Goal: Task Accomplishment & Management: Manage account settings

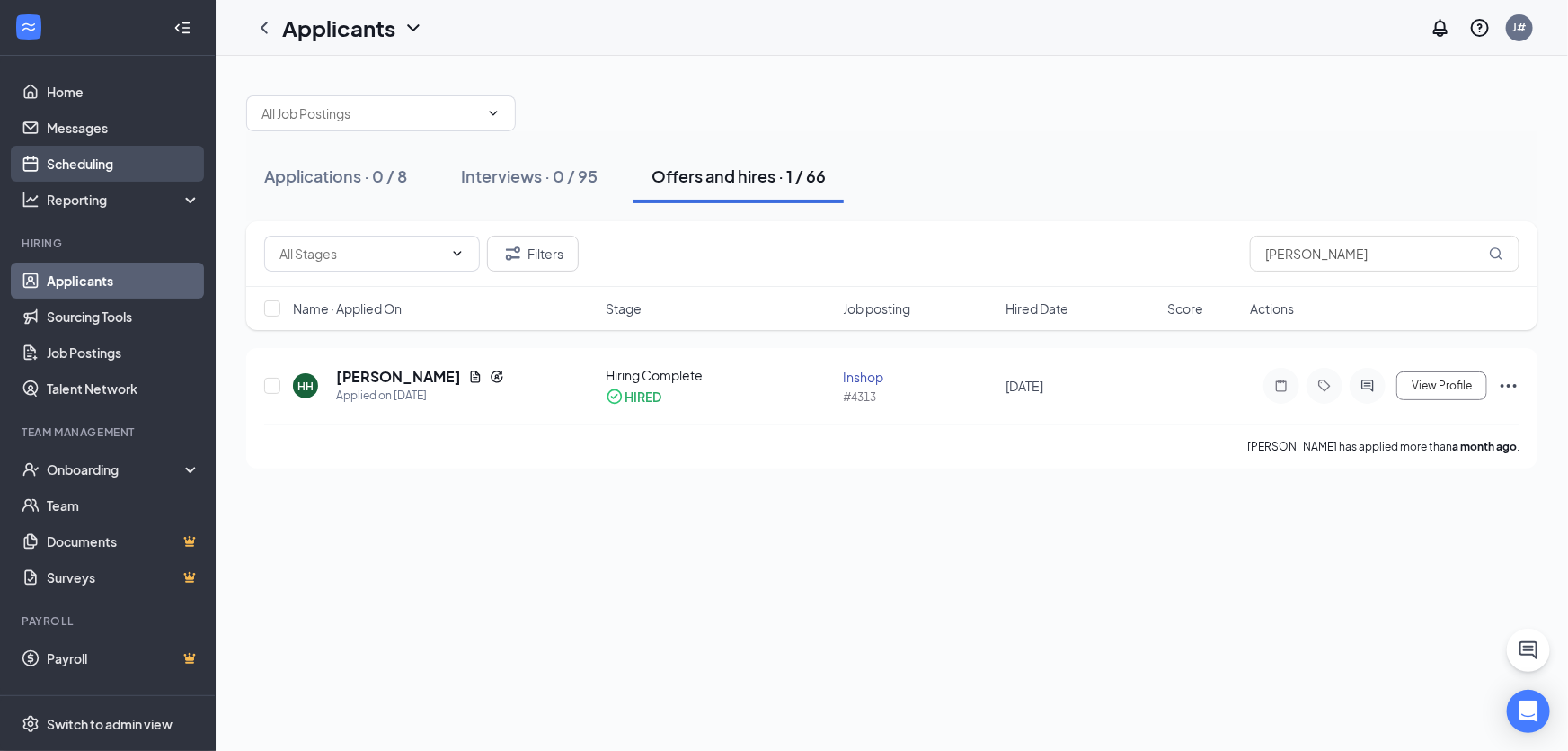
click at [65, 149] on link "Scheduling" at bounding box center [124, 163] width 153 height 35
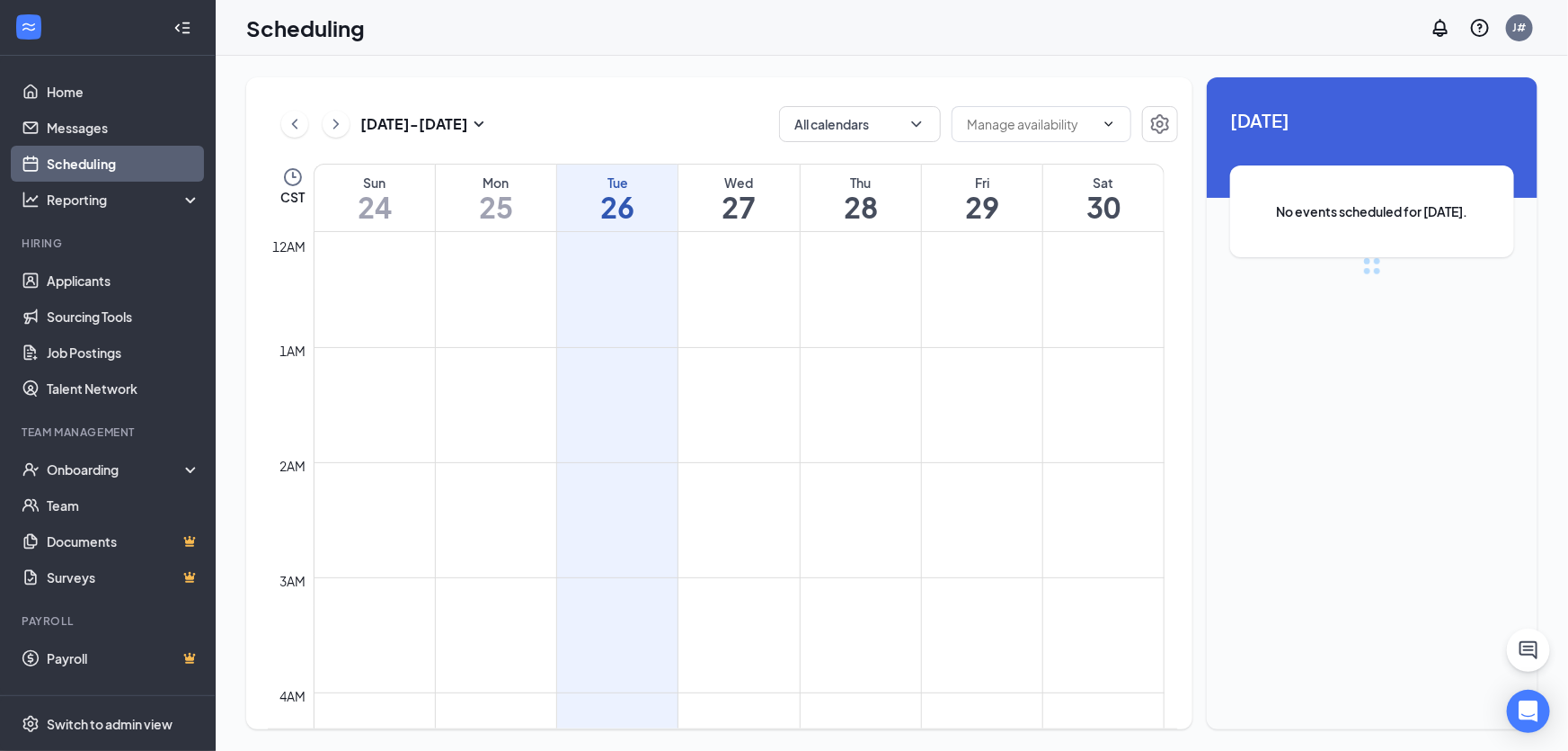
scroll to position [881, 0]
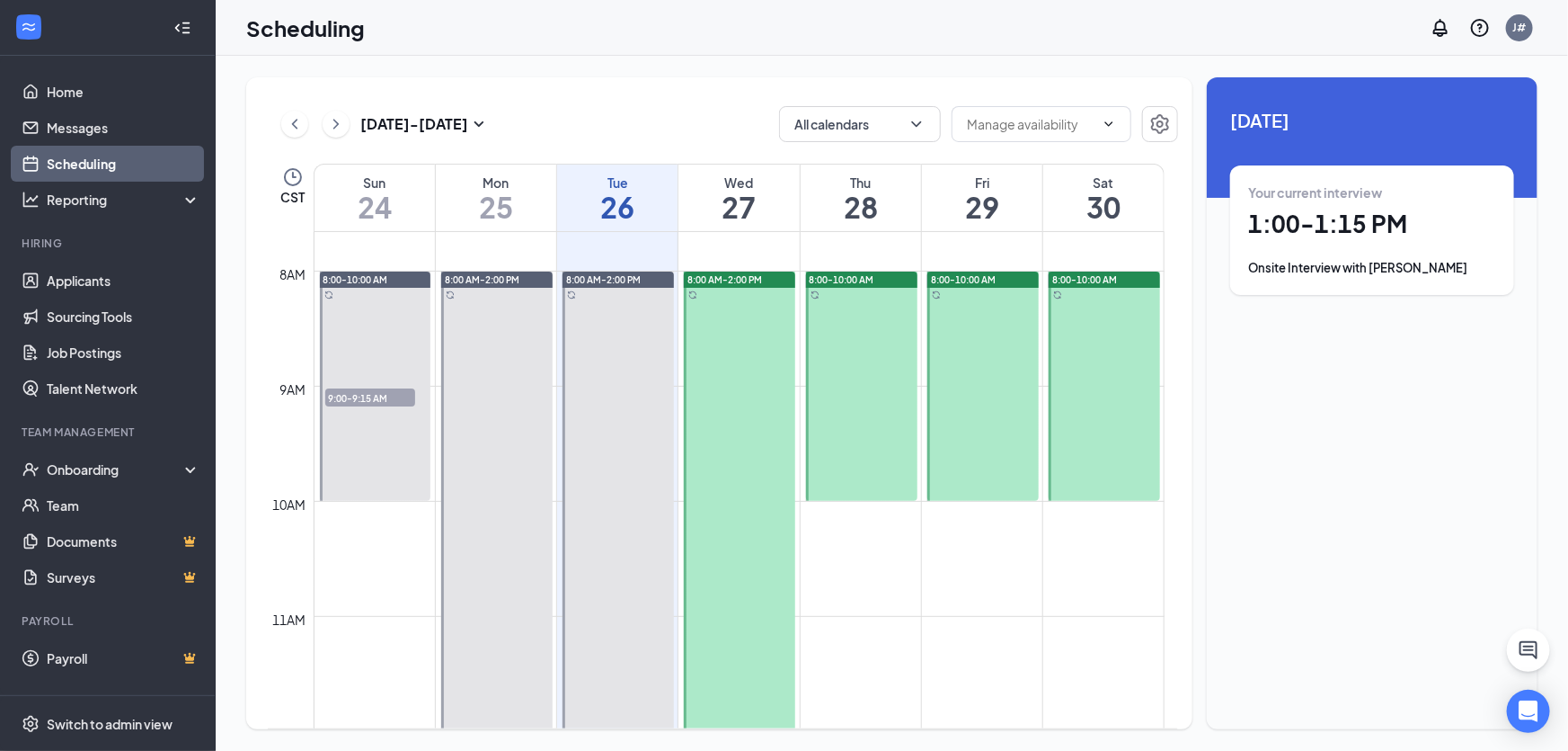
click at [1406, 270] on div "Onsite Interview with [PERSON_NAME]" at bounding box center [1372, 268] width 248 height 18
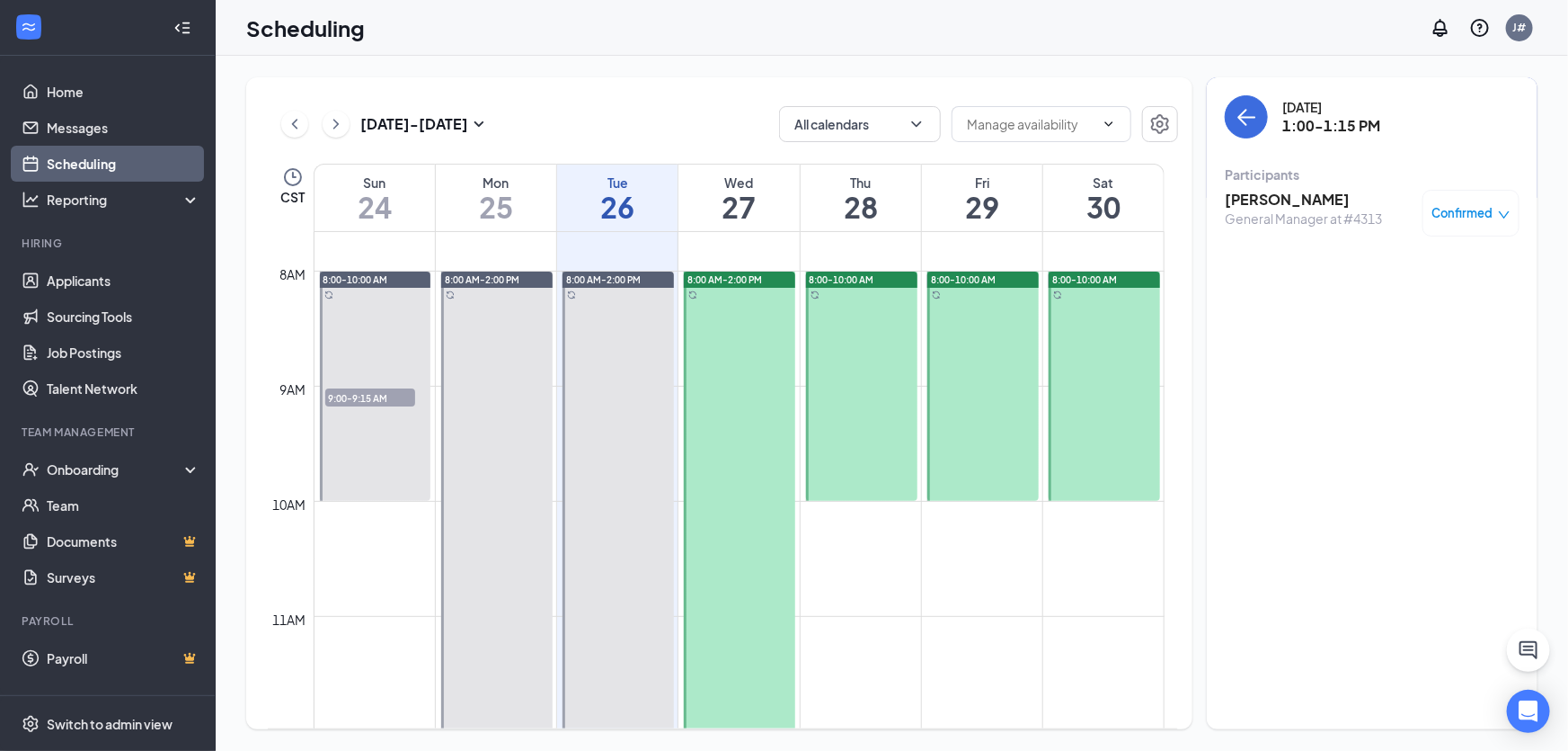
click at [1312, 198] on h3 "[PERSON_NAME]" at bounding box center [1303, 199] width 157 height 20
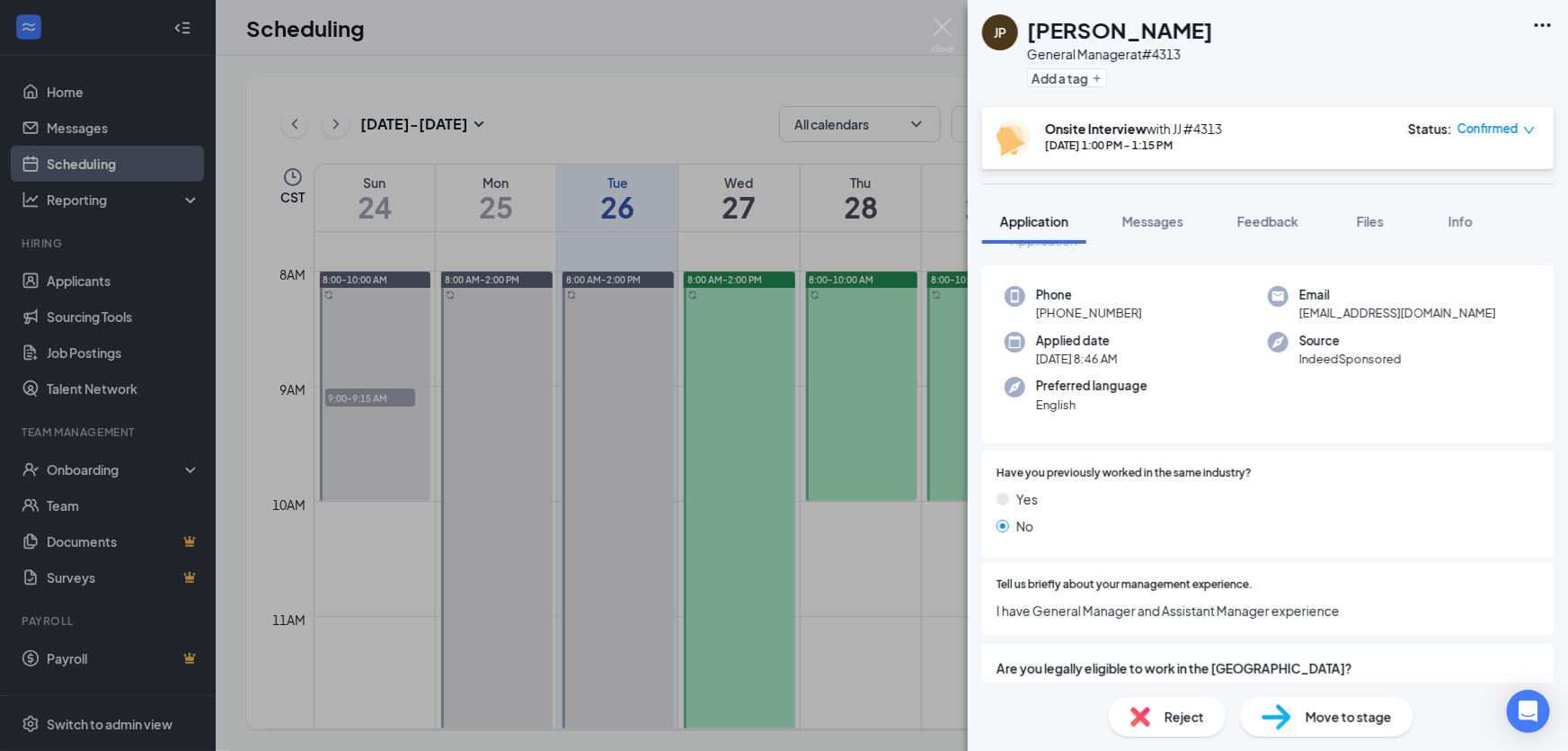
scroll to position [181, 0]
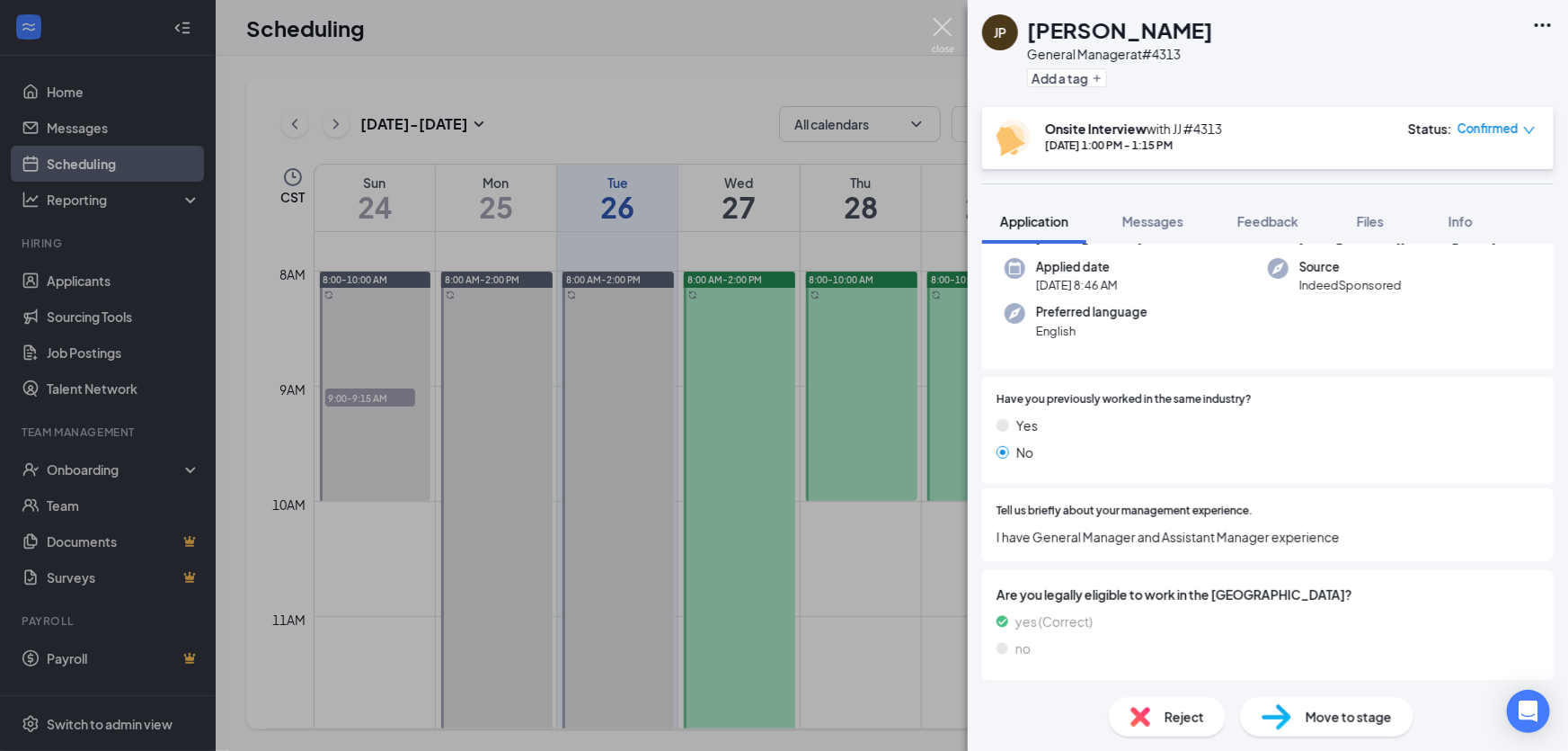
click at [940, 35] on img at bounding box center [943, 35] width 22 height 35
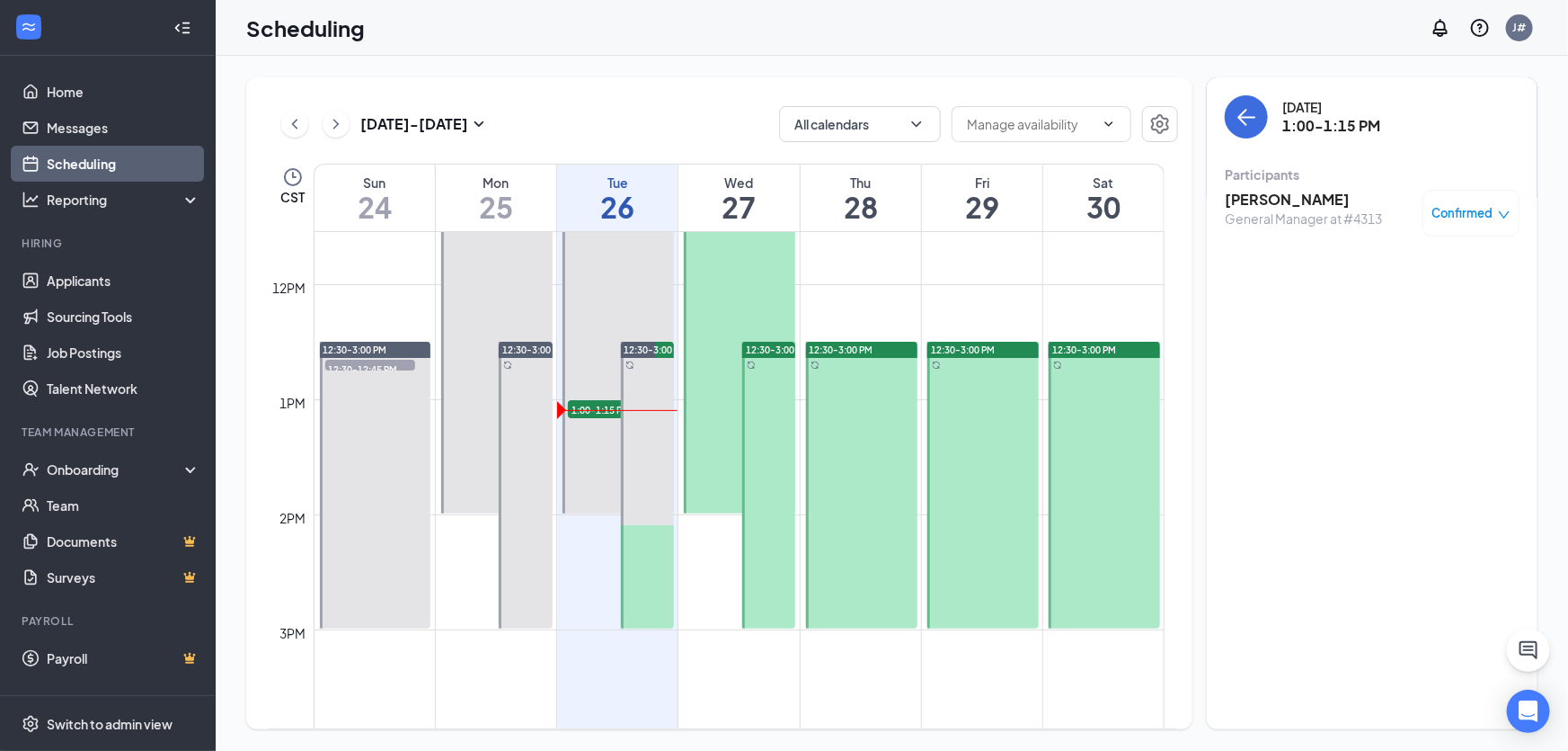
scroll to position [1291, 0]
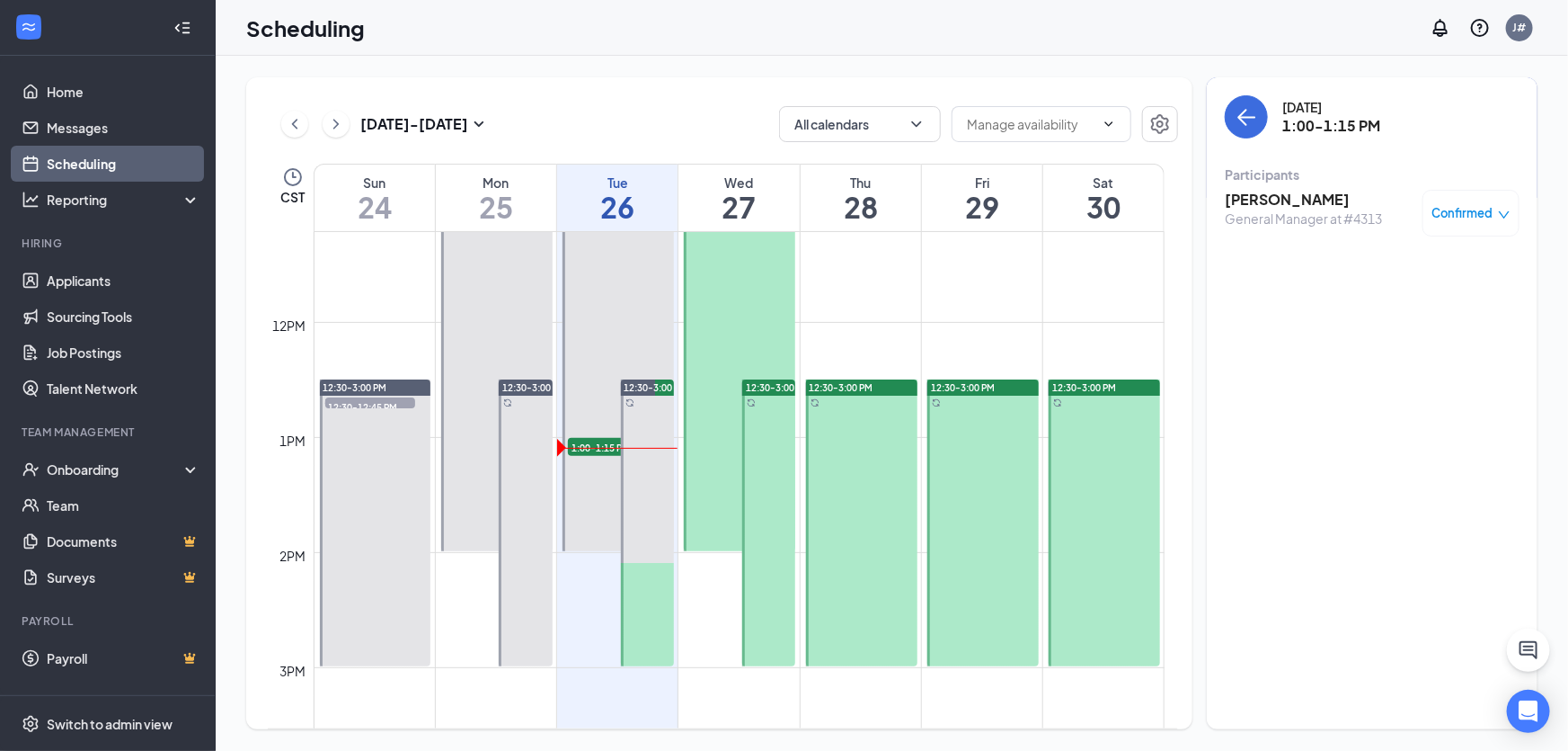
click at [760, 376] on div at bounding box center [739, 207] width 111 height 689
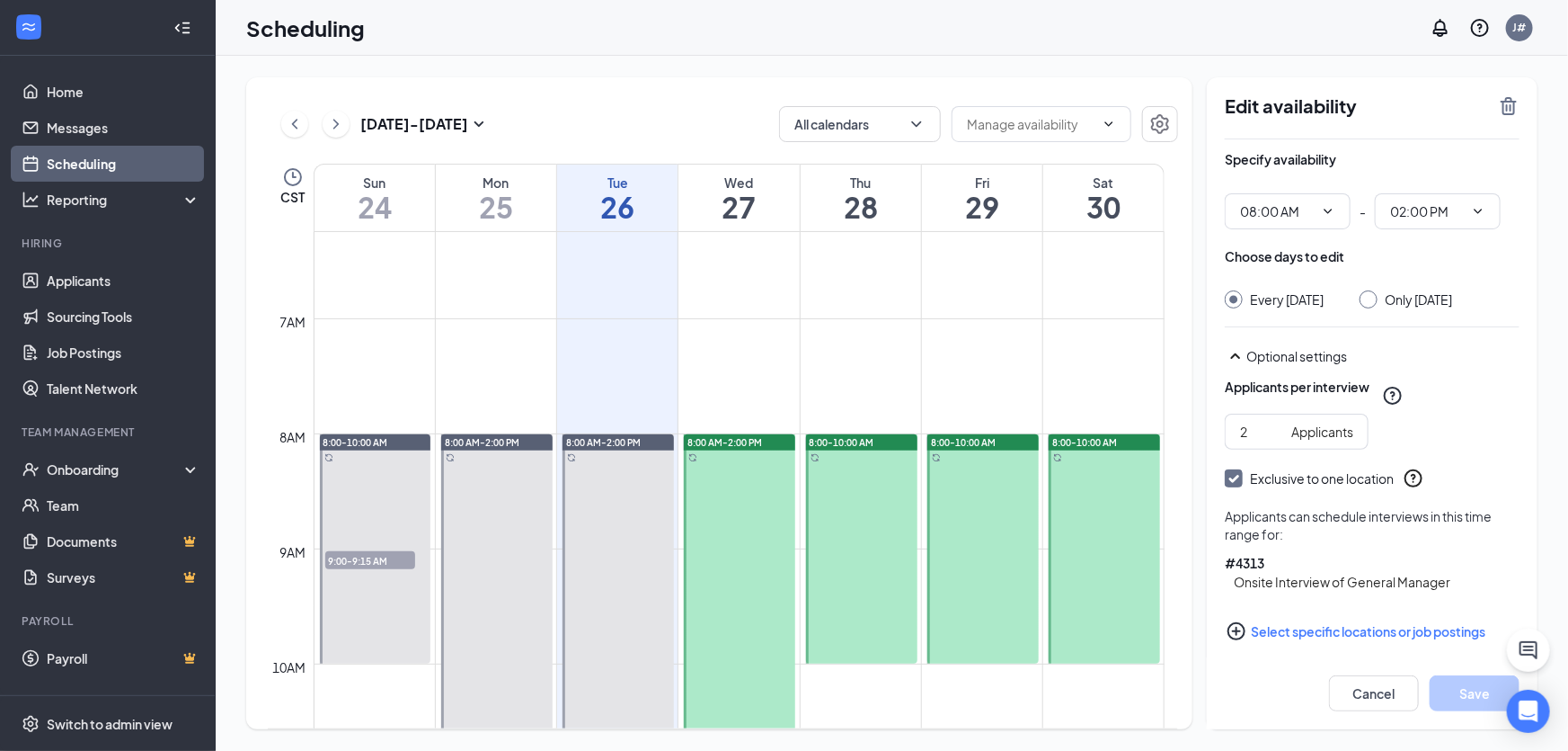
scroll to position [719, 0]
